Goal: Task Accomplishment & Management: Complete application form

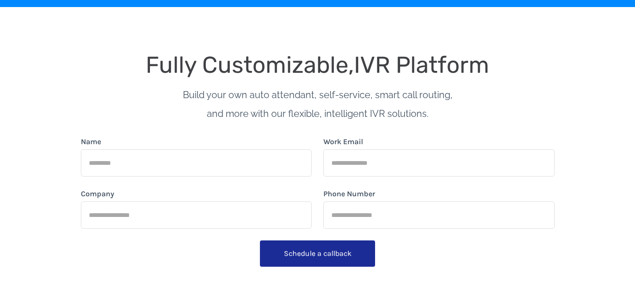
click at [174, 161] on input "Name" at bounding box center [196, 162] width 231 height 27
type input "*"
type input "******"
click at [175, 207] on input "Company" at bounding box center [196, 215] width 231 height 27
type input "**********"
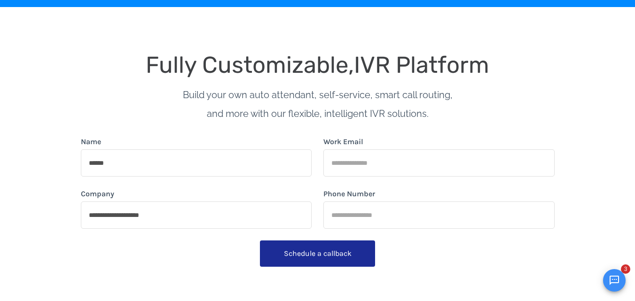
click at [368, 165] on input "Work Email" at bounding box center [438, 162] width 231 height 27
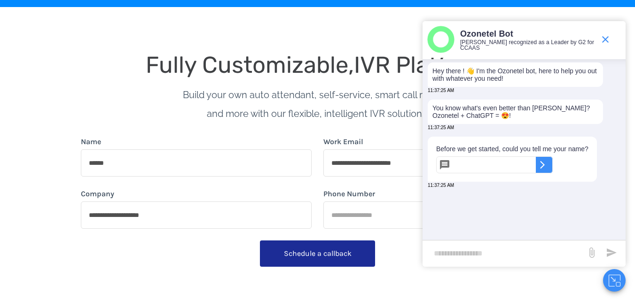
type input "**********"
click at [374, 217] on input "Phone Number" at bounding box center [438, 215] width 231 height 27
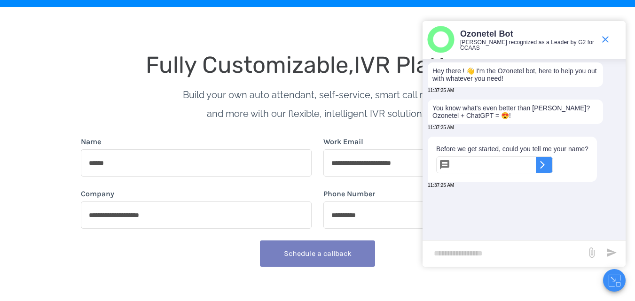
type input "**********"
click at [332, 256] on span "Schedule a callback" at bounding box center [318, 253] width 68 height 9
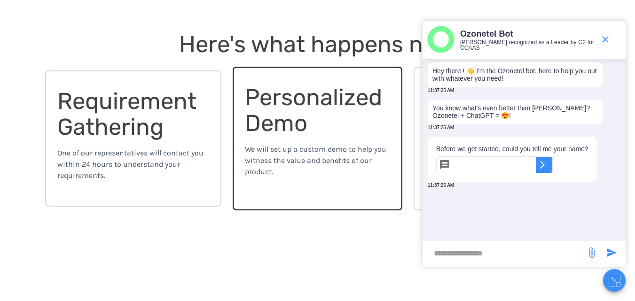
scroll to position [235, 0]
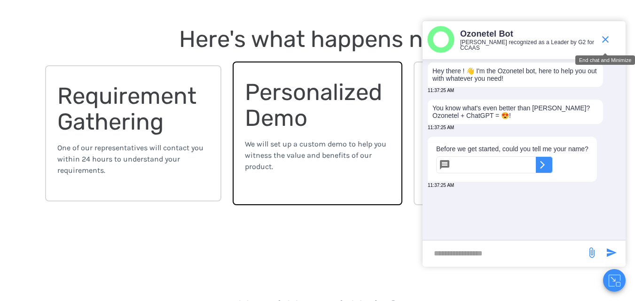
click at [601, 37] on icon "end chat or minimize" at bounding box center [604, 39] width 11 height 11
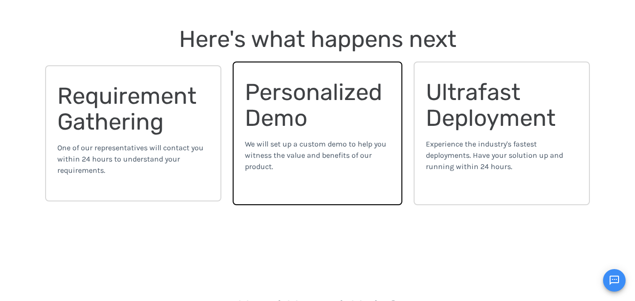
click at [443, 113] on span "Ultrafast Deployment" at bounding box center [491, 104] width 130 height 53
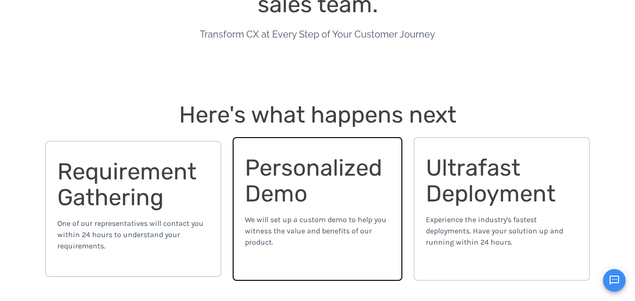
scroll to position [188, 0]
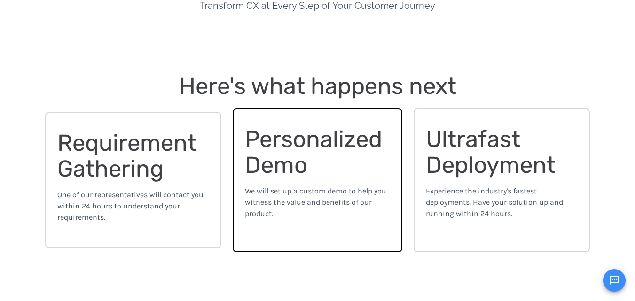
click at [326, 164] on div "Personalized Demo" at bounding box center [317, 152] width 145 height 52
click at [425, 156] on div "Ultrafast Deployment Experience the industry's fastest deployments. Have your s…" at bounding box center [501, 181] width 177 height 144
click at [438, 152] on span "Ultrafast Deployment" at bounding box center [491, 151] width 130 height 53
click at [281, 150] on span "Personalized Demo" at bounding box center [316, 151] width 143 height 53
click at [132, 156] on span "Requirement Gathering" at bounding box center [129, 155] width 145 height 53
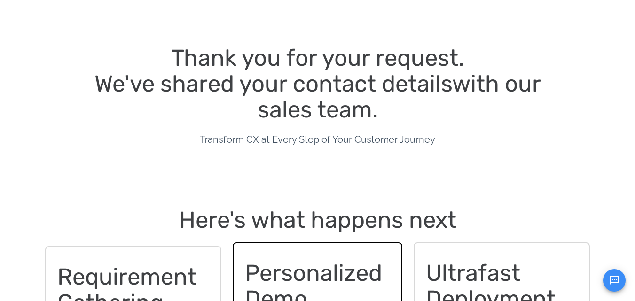
scroll to position [0, 0]
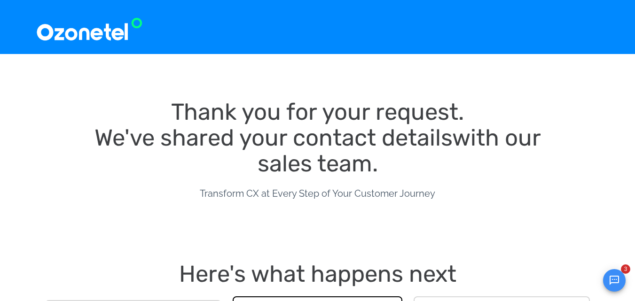
scroll to position [117, 0]
